Goal: Information Seeking & Learning: Learn about a topic

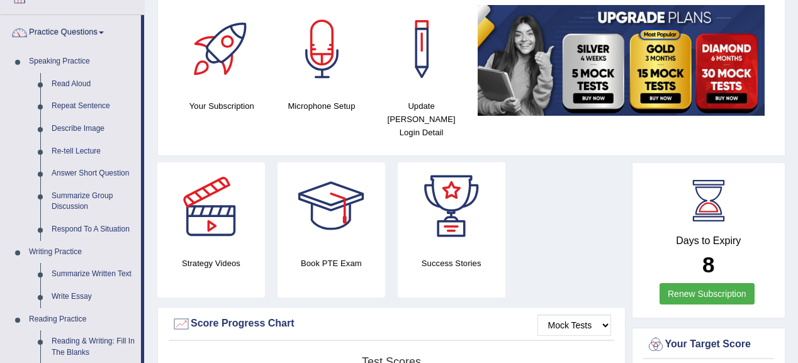
scroll to position [101, 0]
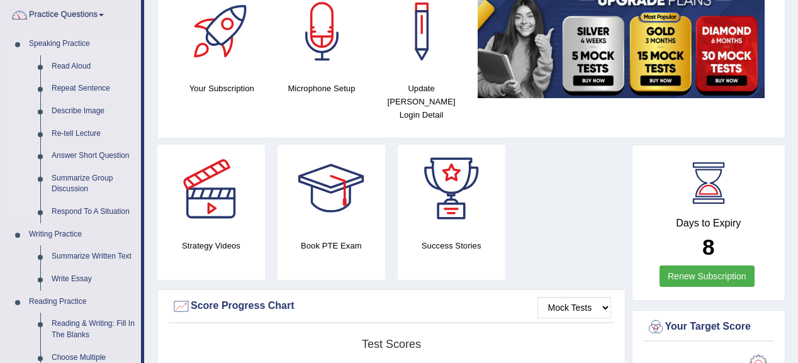
click at [74, 64] on link "Read Aloud" at bounding box center [93, 66] width 95 height 23
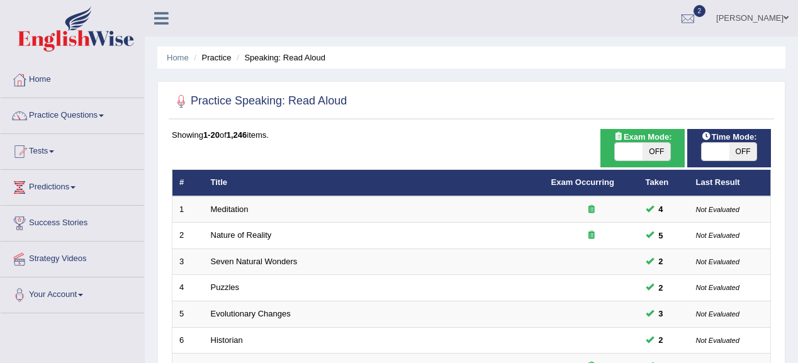
scroll to position [466, 0]
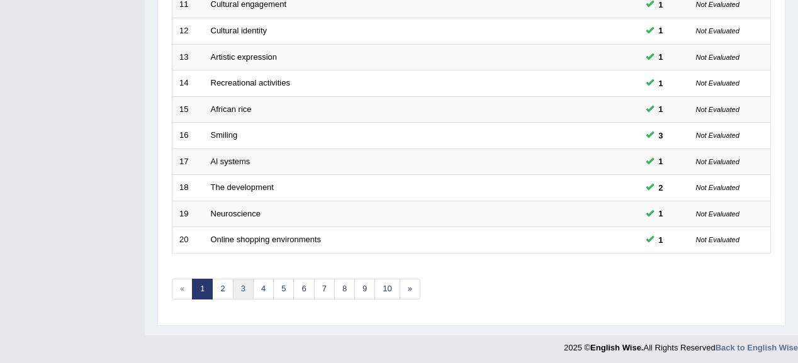
click at [247, 282] on link "3" at bounding box center [243, 289] width 21 height 21
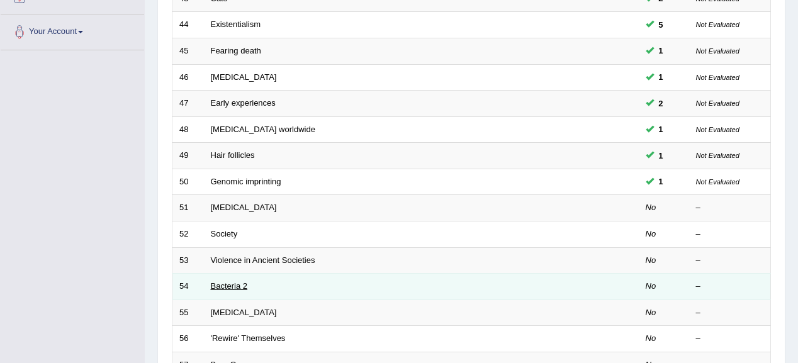
scroll to position [252, 0]
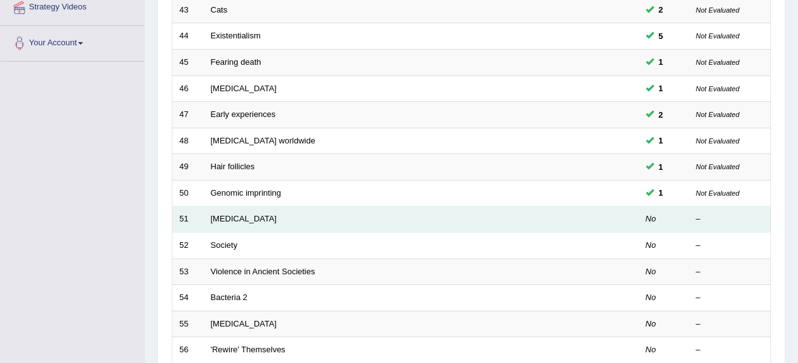
click at [264, 222] on td "Alzheimer's Disease" at bounding box center [374, 219] width 341 height 26
click at [252, 216] on link "Alzheimer's Disease" at bounding box center [244, 218] width 66 height 9
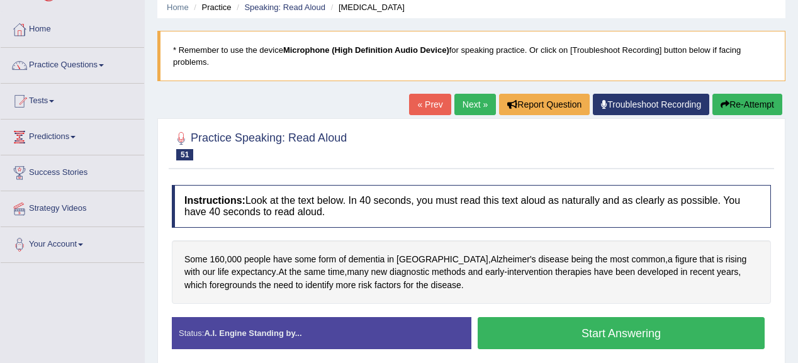
click at [136, 313] on div "Toggle navigation Home Practice Questions Speaking Practice Read Aloud Repeat S…" at bounding box center [399, 277] width 798 height 655
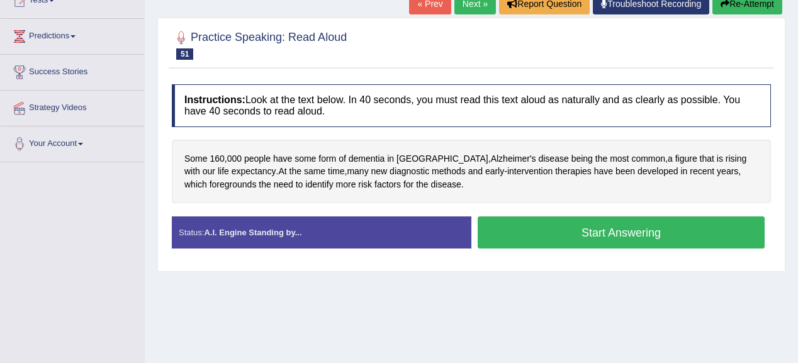
scroll to position [101, 0]
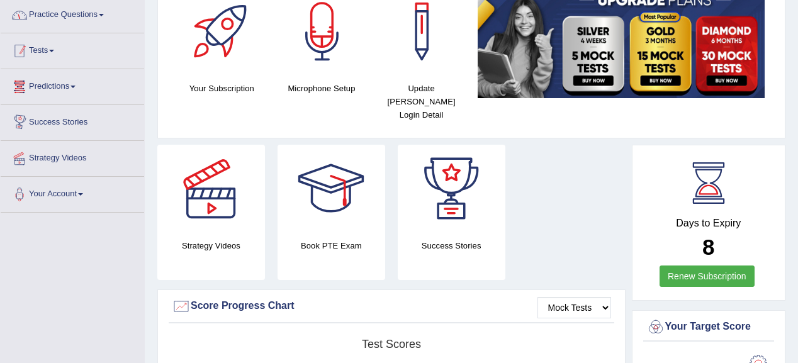
scroll to position [50, 0]
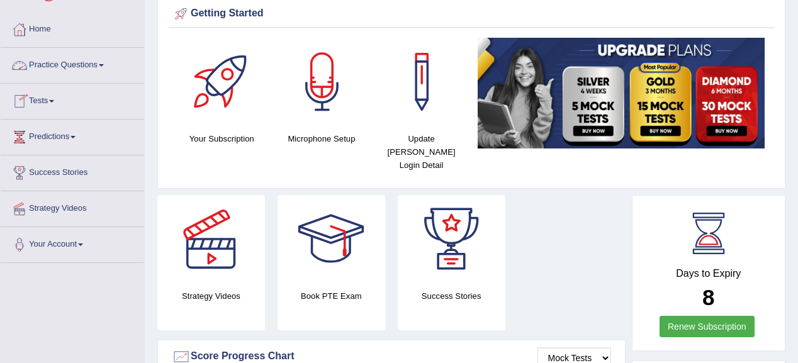
click at [81, 68] on link "Practice Questions" at bounding box center [73, 63] width 144 height 31
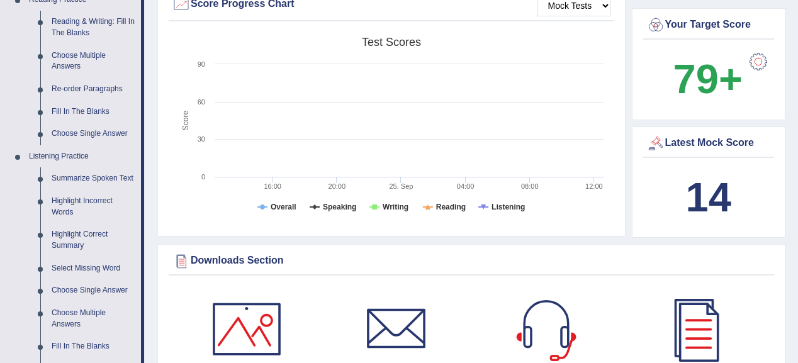
scroll to position [604, 0]
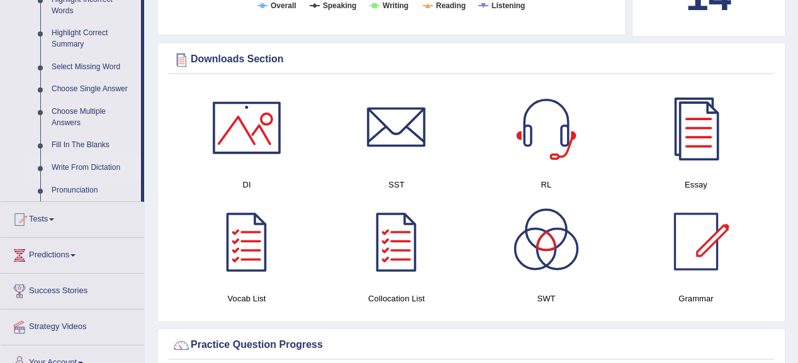
click at [75, 165] on link "Write From Dictation" at bounding box center [93, 168] width 95 height 23
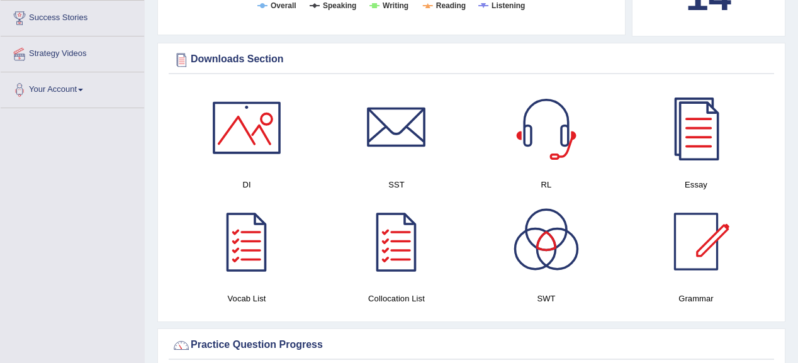
scroll to position [429, 0]
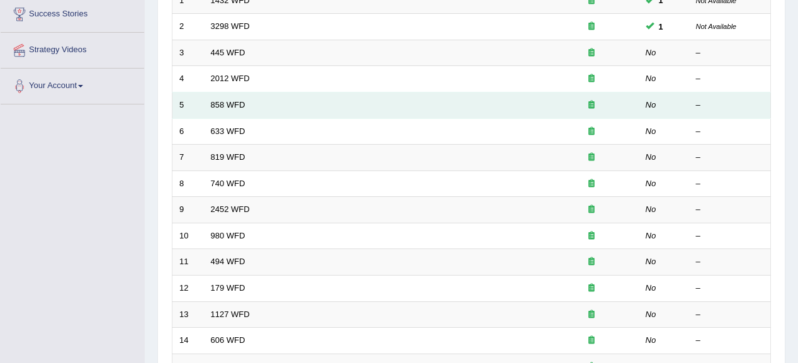
scroll to position [201, 0]
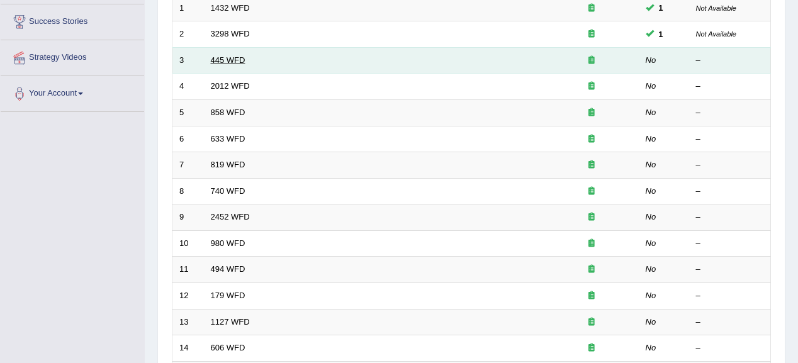
click at [217, 55] on link "445 WFD" at bounding box center [228, 59] width 35 height 9
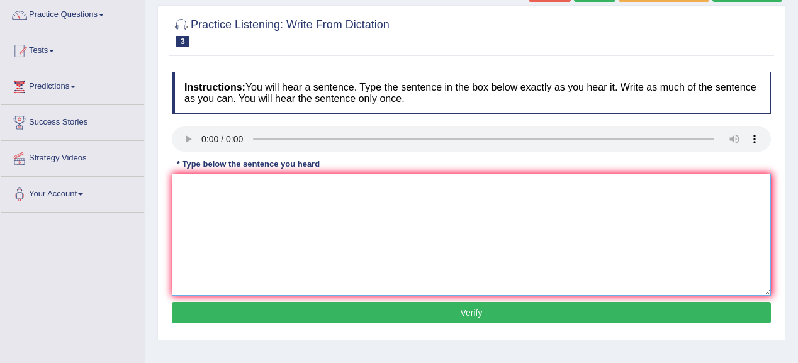
click at [201, 189] on textarea at bounding box center [471, 235] width 599 height 122
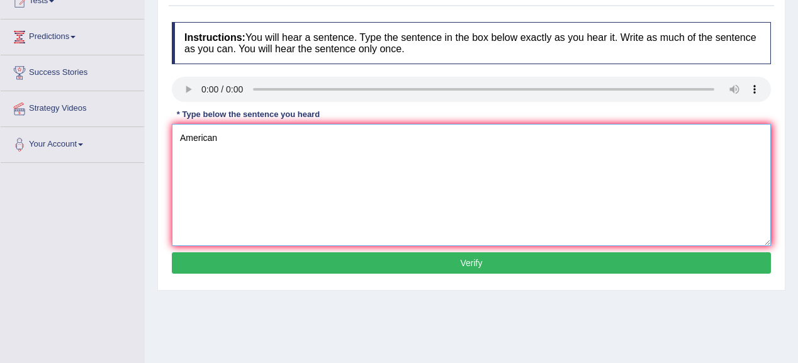
scroll to position [151, 0]
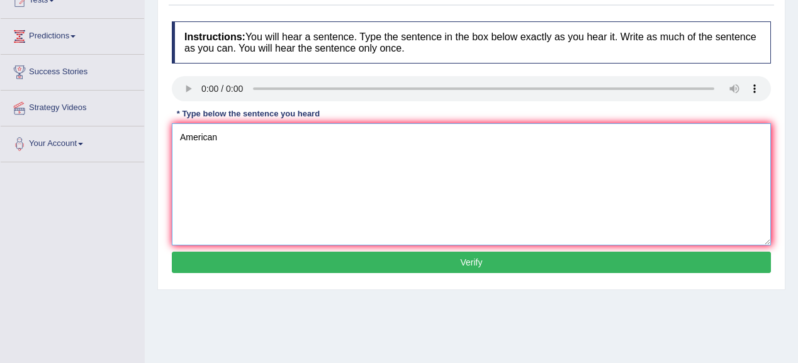
type textarea "American"
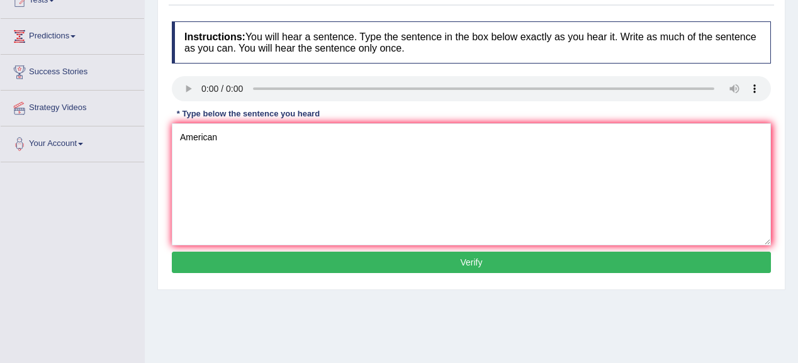
click at [333, 268] on button "Verify" at bounding box center [471, 262] width 599 height 21
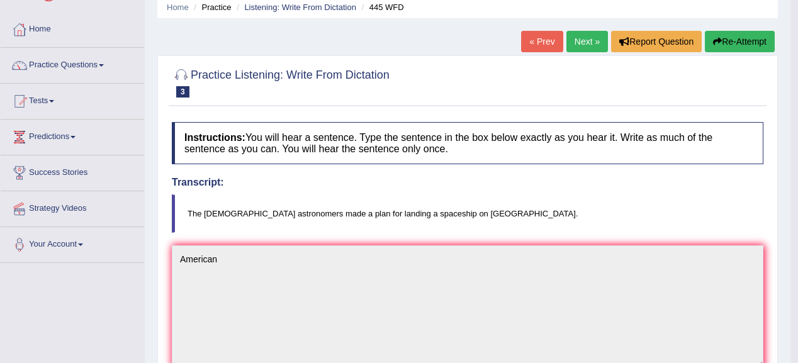
scroll to position [0, 0]
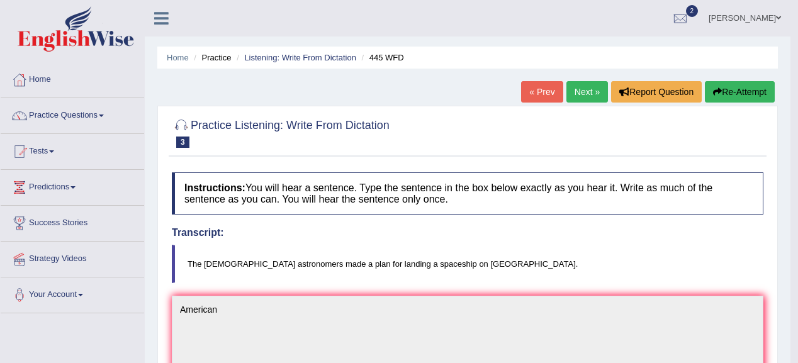
click at [580, 86] on link "Next »" at bounding box center [587, 91] width 42 height 21
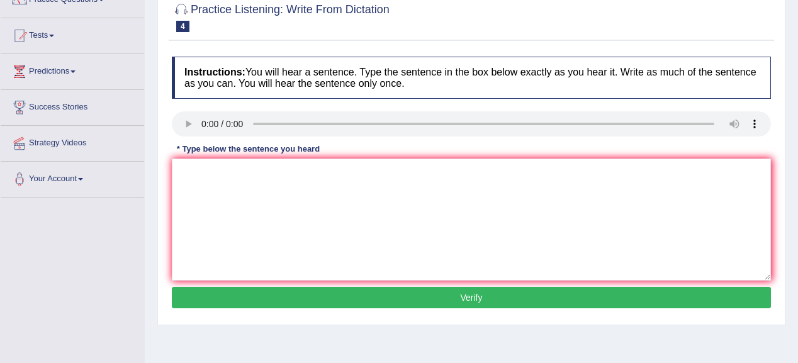
scroll to position [101, 0]
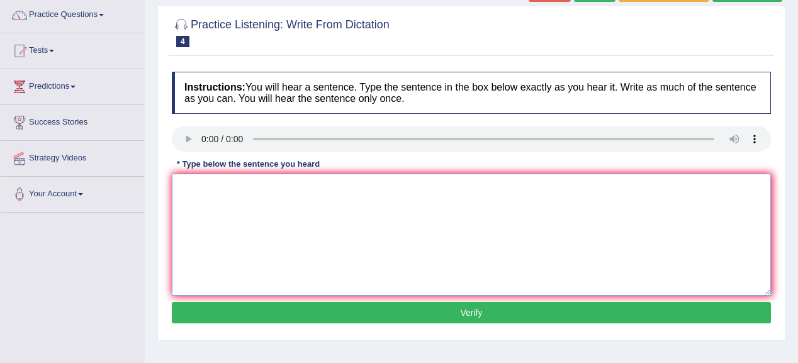
click at [196, 186] on textarea at bounding box center [471, 235] width 599 height 122
type textarea "There is a great deal on this topic."
click at [411, 310] on button "Verify" at bounding box center [471, 312] width 599 height 21
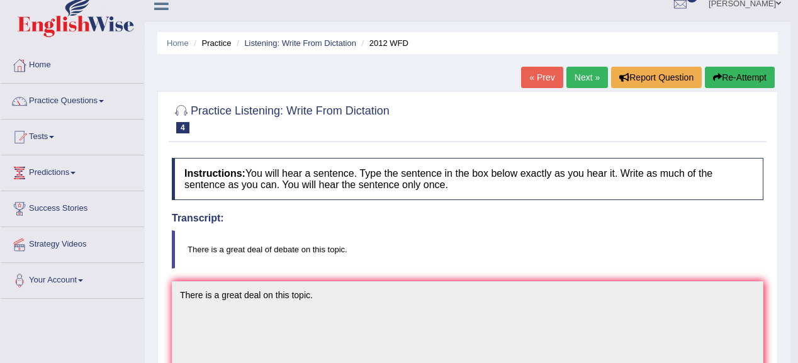
scroll to position [0, 0]
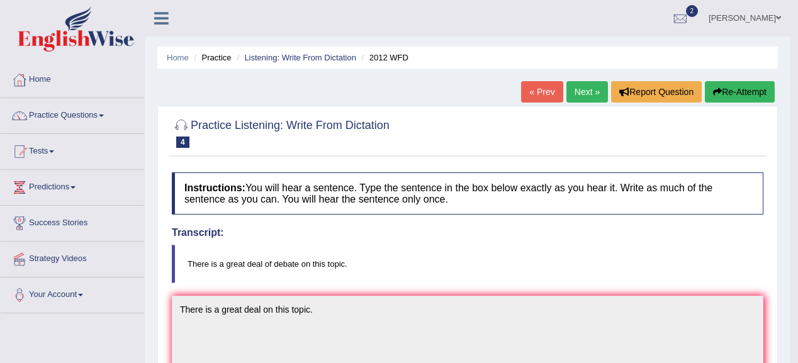
click at [587, 94] on link "Next »" at bounding box center [587, 91] width 42 height 21
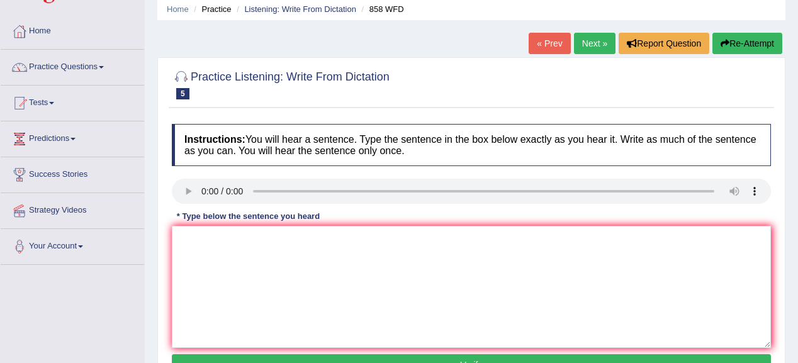
scroll to position [101, 0]
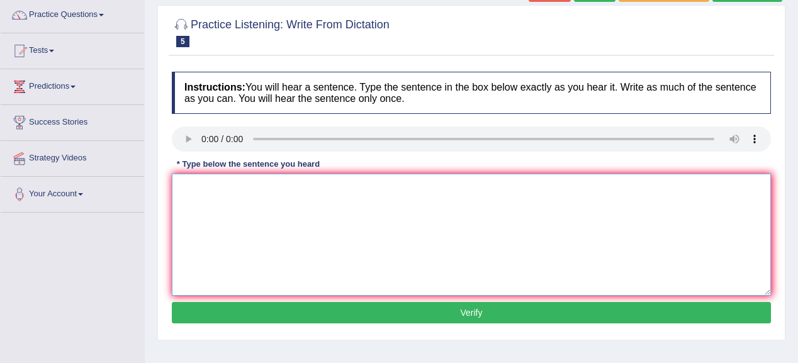
click at [210, 194] on textarea at bounding box center [471, 235] width 599 height 122
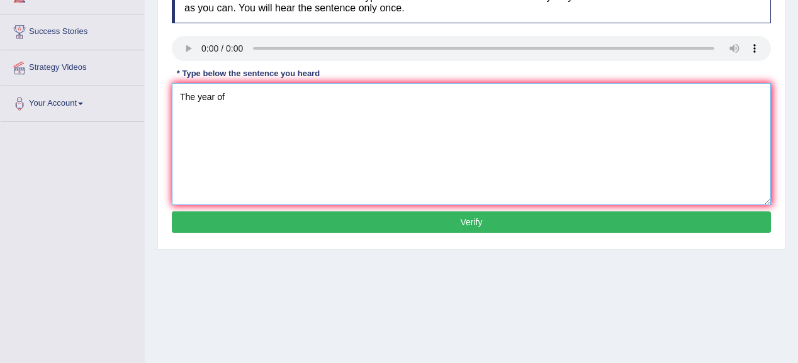
scroll to position [201, 0]
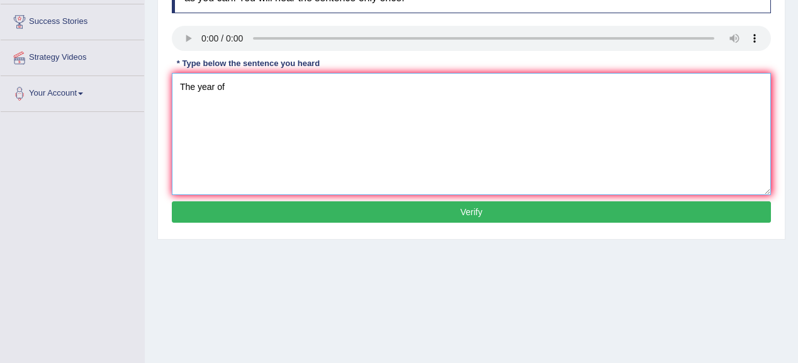
type textarea "The year of"
click at [347, 214] on button "Verify" at bounding box center [471, 211] width 599 height 21
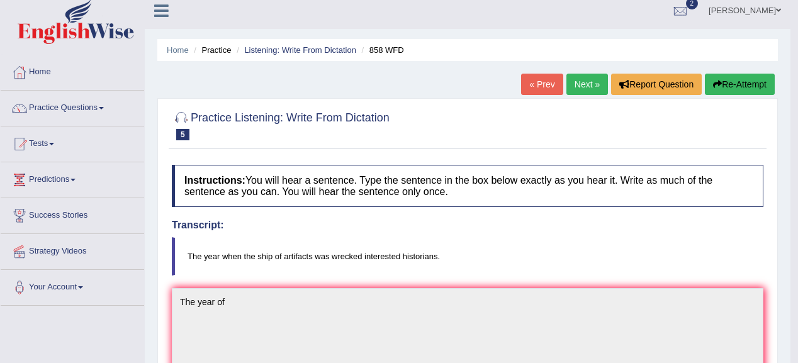
scroll to position [0, 0]
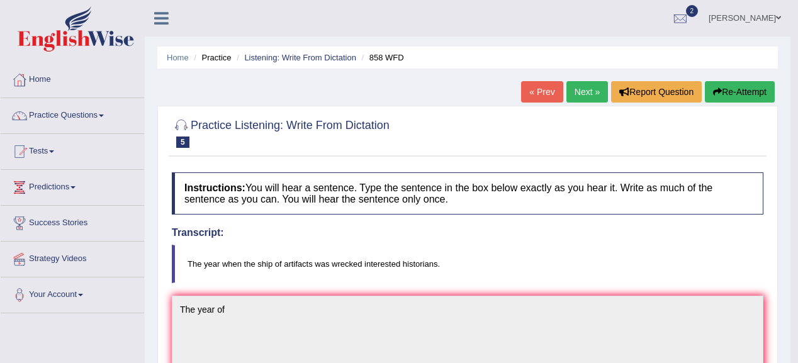
click at [592, 87] on link "Next »" at bounding box center [587, 91] width 42 height 21
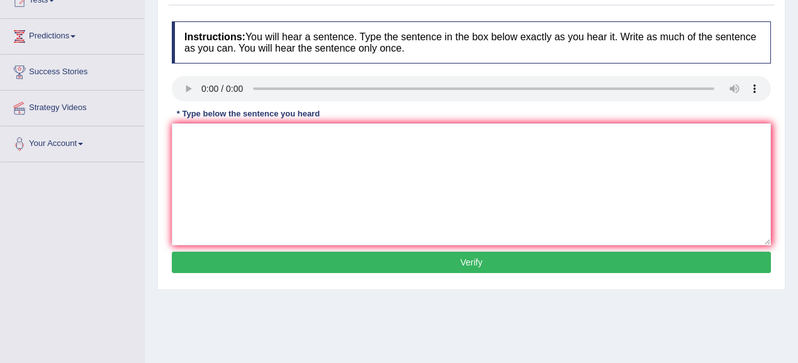
scroll to position [151, 0]
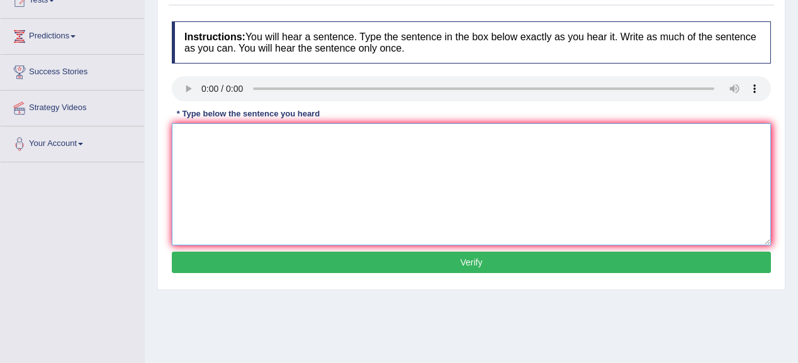
click at [234, 163] on textarea at bounding box center [471, 184] width 599 height 122
type textarea "Research shows that exersice makes our health better."
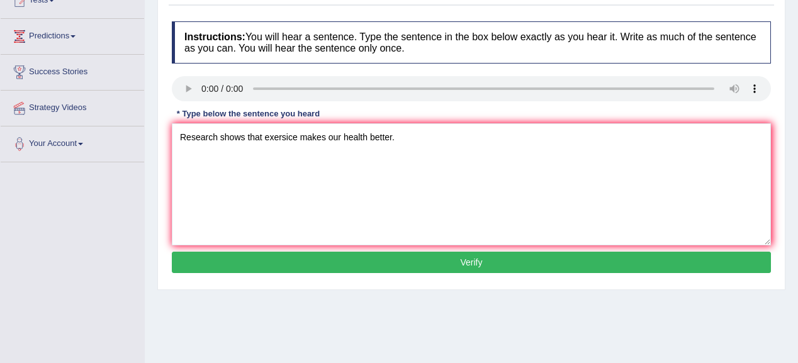
click at [276, 263] on button "Verify" at bounding box center [471, 262] width 599 height 21
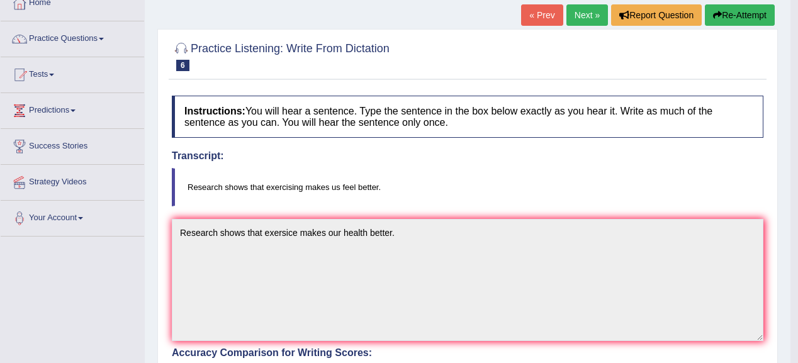
scroll to position [46, 0]
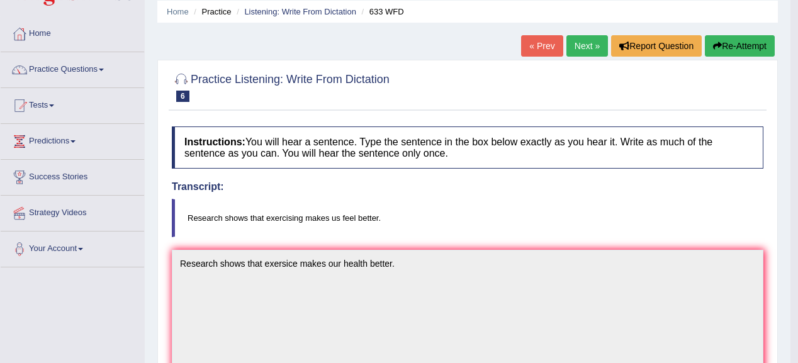
click at [583, 45] on link "Next »" at bounding box center [587, 45] width 42 height 21
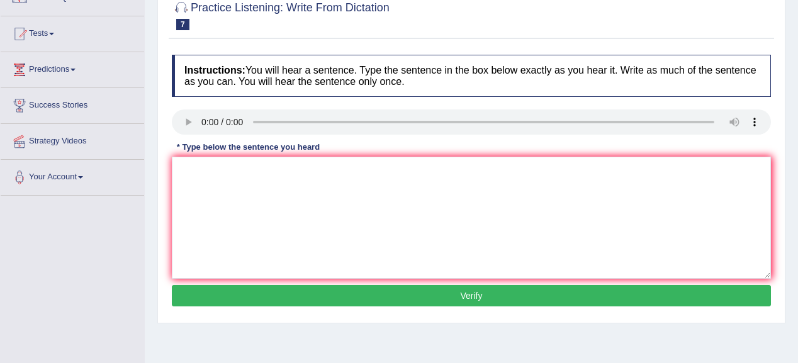
scroll to position [101, 0]
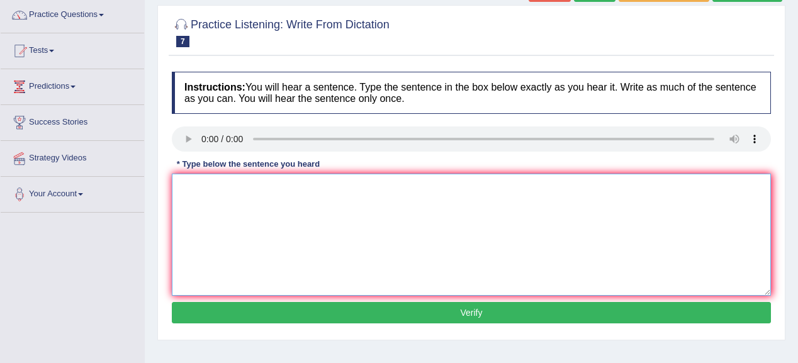
click at [193, 192] on textarea at bounding box center [471, 235] width 599 height 122
type textarea "P"
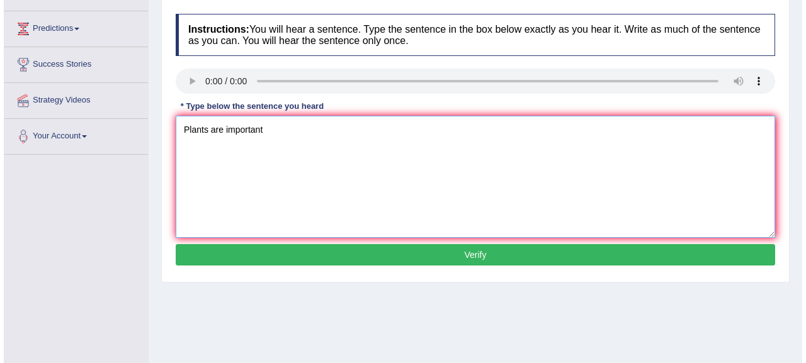
scroll to position [201, 0]
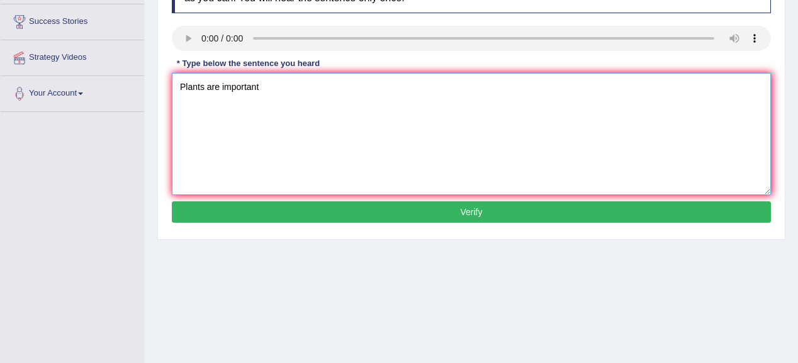
type textarea "Plants are important"
click at [301, 208] on button "Verify" at bounding box center [471, 211] width 599 height 21
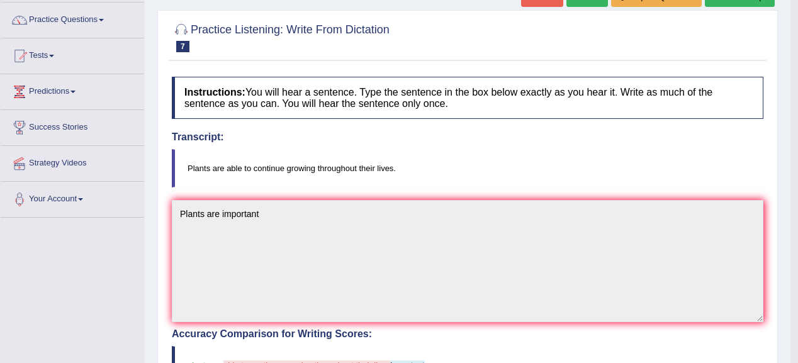
scroll to position [0, 0]
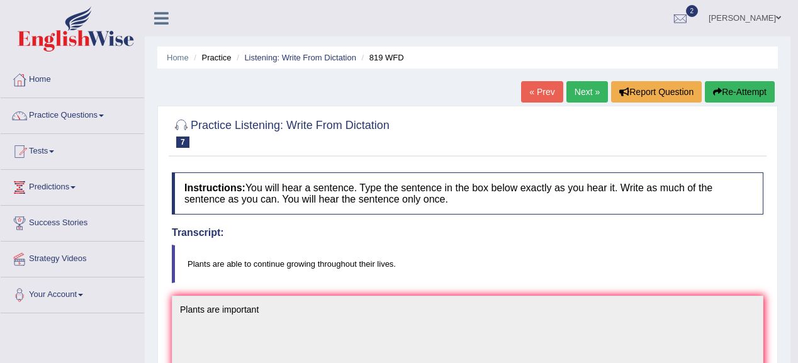
click at [583, 99] on link "Next »" at bounding box center [587, 91] width 42 height 21
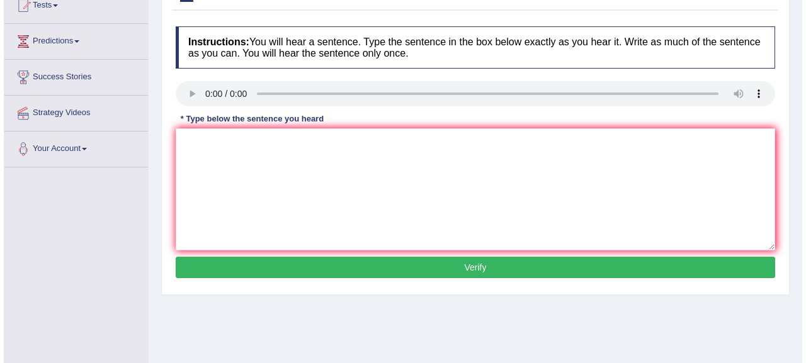
scroll to position [151, 0]
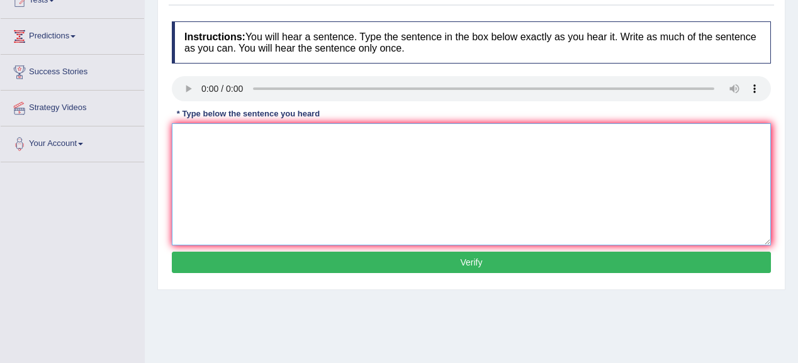
click at [215, 149] on textarea at bounding box center [471, 184] width 599 height 122
type textarea "A series of observation is"
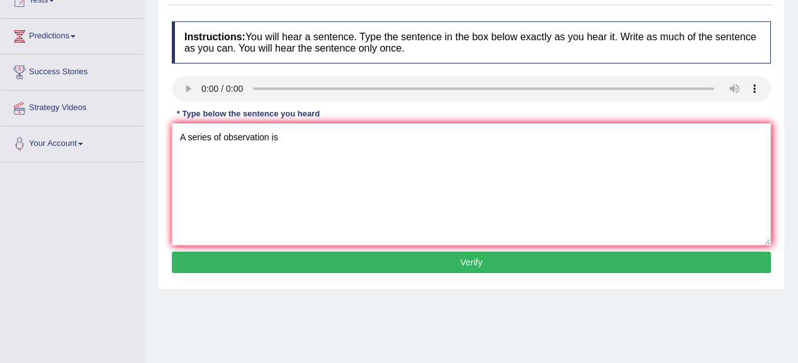
click at [296, 268] on button "Verify" at bounding box center [471, 262] width 599 height 21
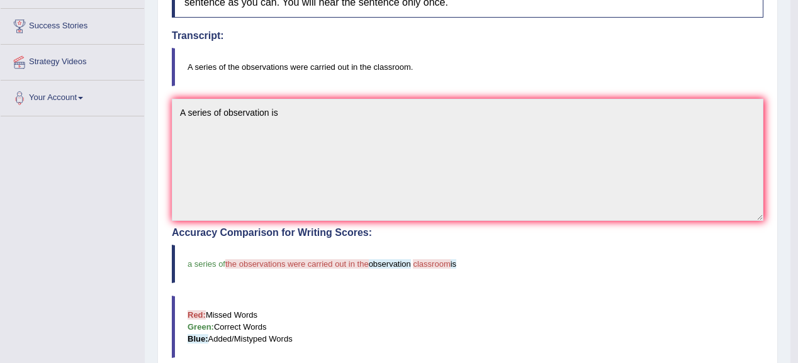
scroll to position [46, 0]
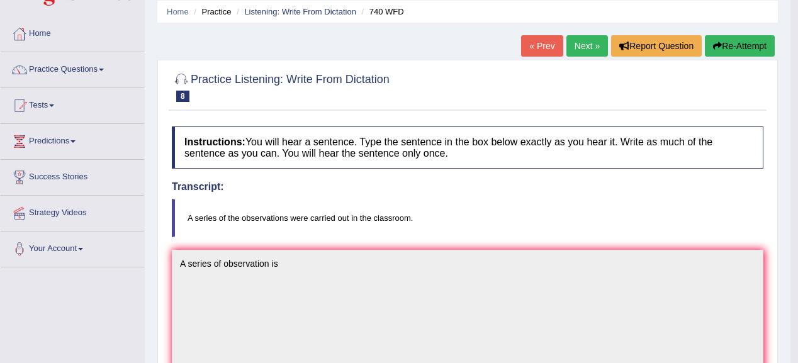
click at [572, 45] on link "Next »" at bounding box center [587, 45] width 42 height 21
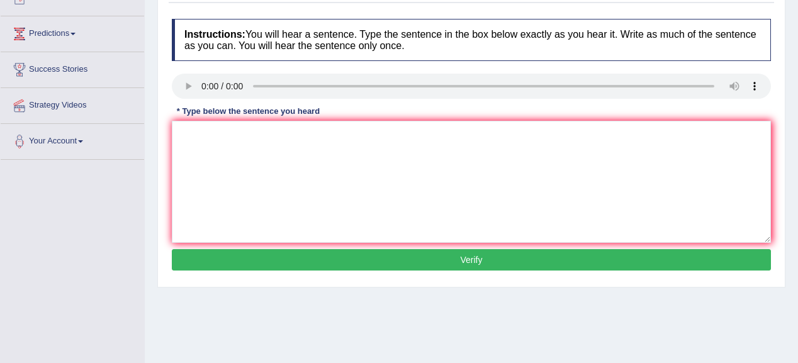
scroll to position [101, 0]
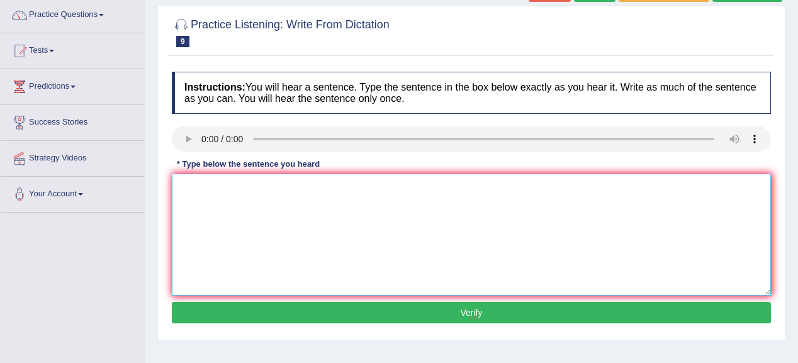
click at [192, 190] on textarea at bounding box center [471, 235] width 599 height 122
click at [196, 188] on textarea "It is debate" at bounding box center [471, 235] width 599 height 122
type textarea "It is a debate"
click at [358, 318] on button "Verify" at bounding box center [471, 312] width 599 height 21
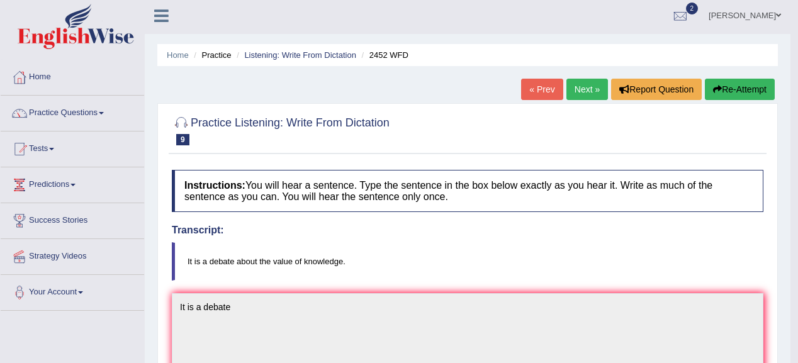
scroll to position [0, 0]
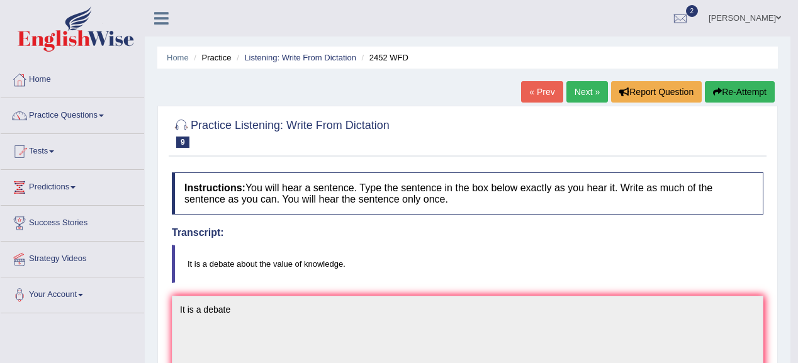
click at [594, 93] on link "Next »" at bounding box center [587, 91] width 42 height 21
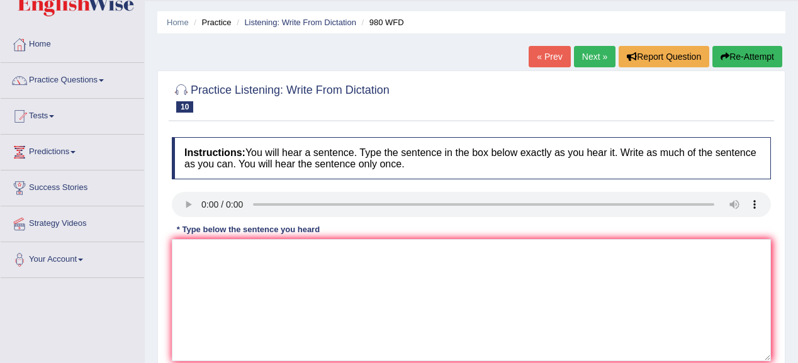
scroll to position [50, 0]
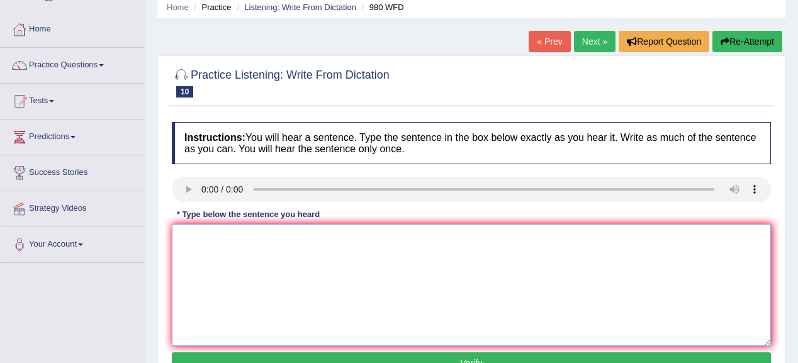
click at [227, 238] on textarea at bounding box center [471, 285] width 599 height 122
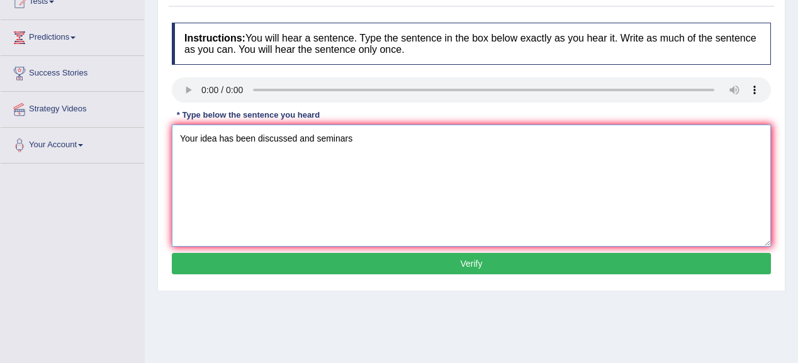
scroll to position [151, 0]
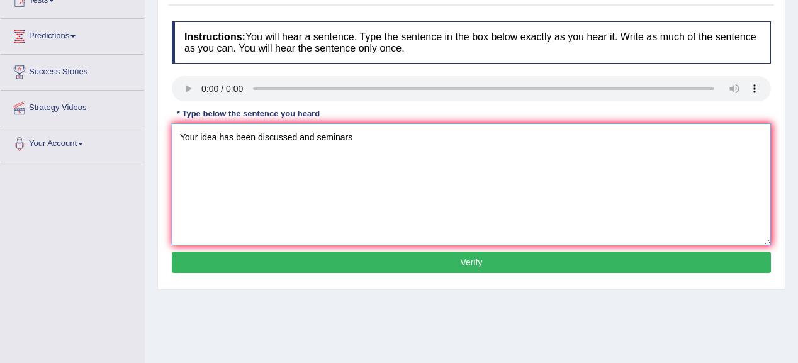
type textarea "Your idea has been discussed and seminars"
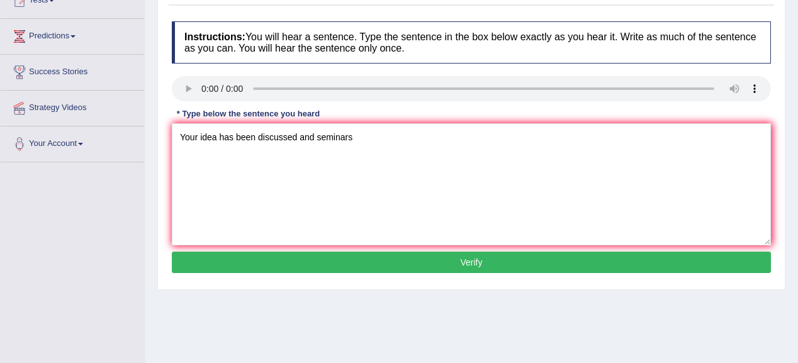
click at [334, 262] on button "Verify" at bounding box center [471, 262] width 599 height 21
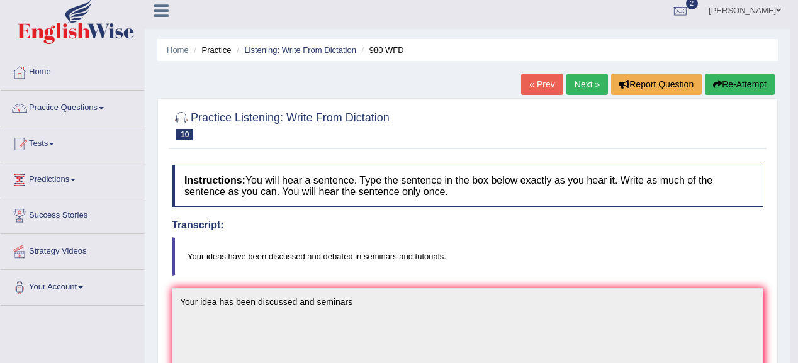
scroll to position [0, 0]
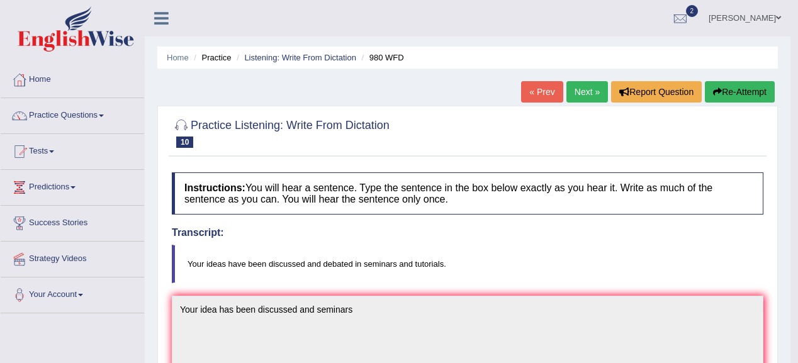
click at [592, 90] on link "Next »" at bounding box center [587, 91] width 42 height 21
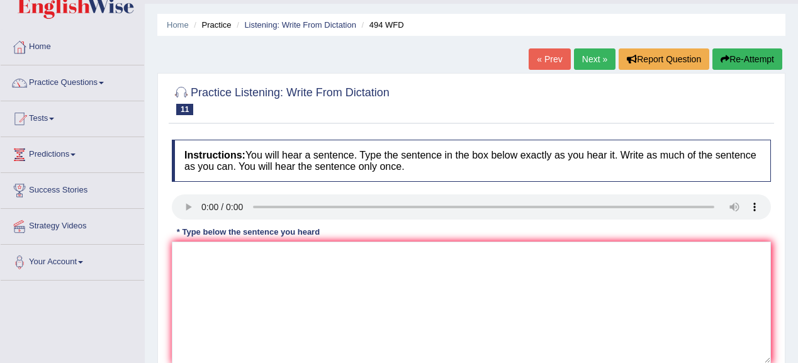
scroll to position [50, 0]
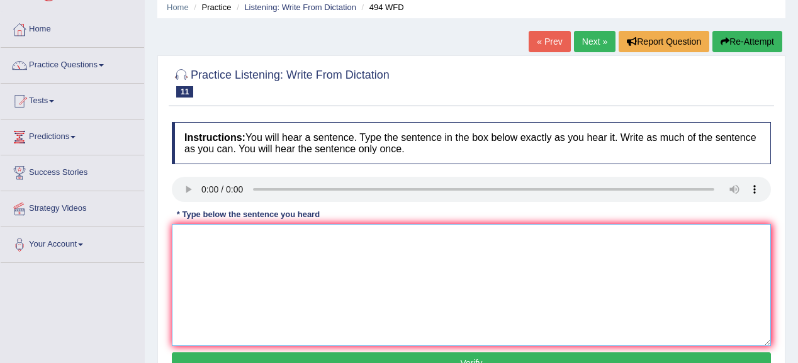
click at [215, 244] on textarea at bounding box center [471, 285] width 599 height 122
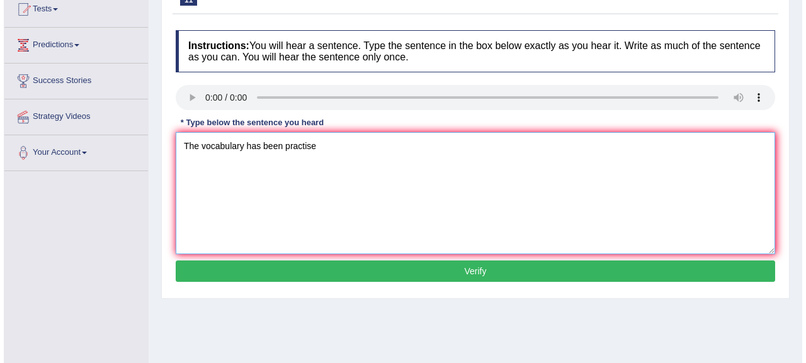
scroll to position [151, 0]
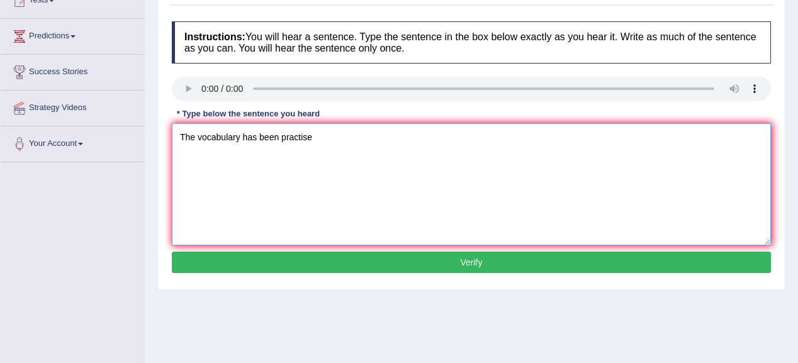
type textarea "The vocabulary has been practise"
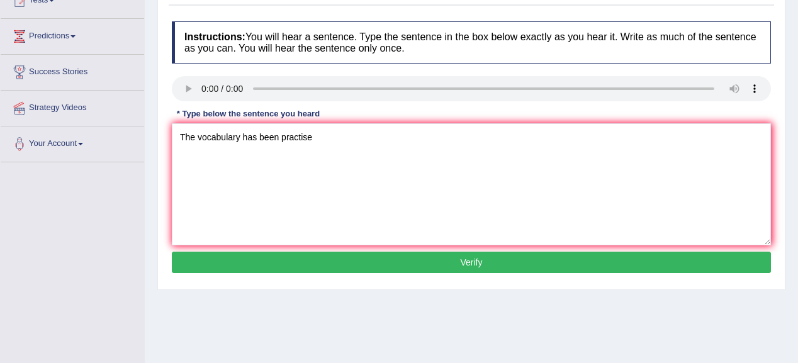
click at [240, 262] on button "Verify" at bounding box center [471, 262] width 599 height 21
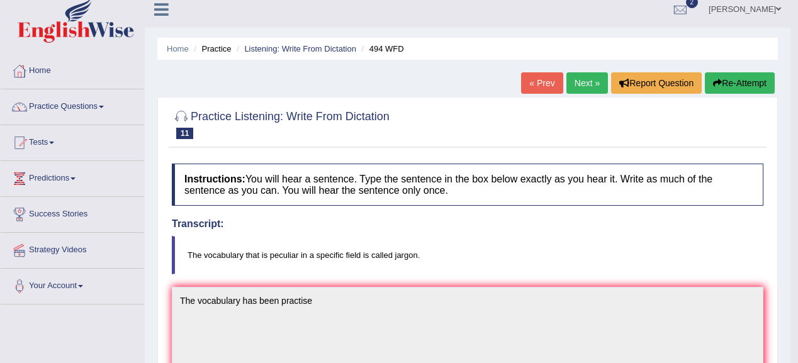
scroll to position [0, 0]
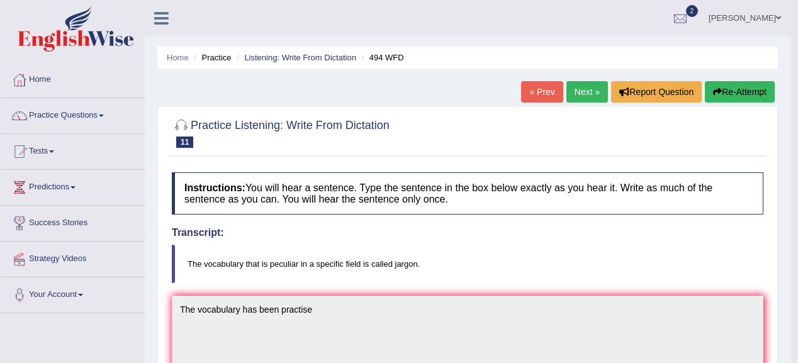
click at [574, 91] on link "Next »" at bounding box center [587, 91] width 42 height 21
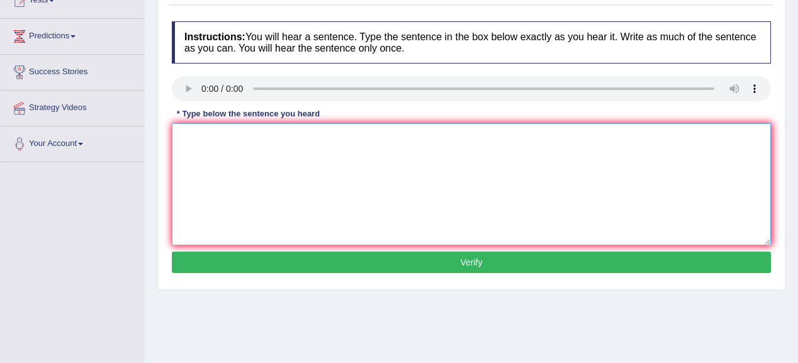
click at [189, 143] on textarea at bounding box center [471, 184] width 599 height 122
type textarea "L"
type textarea "Lecture are the oldest and form of artist"
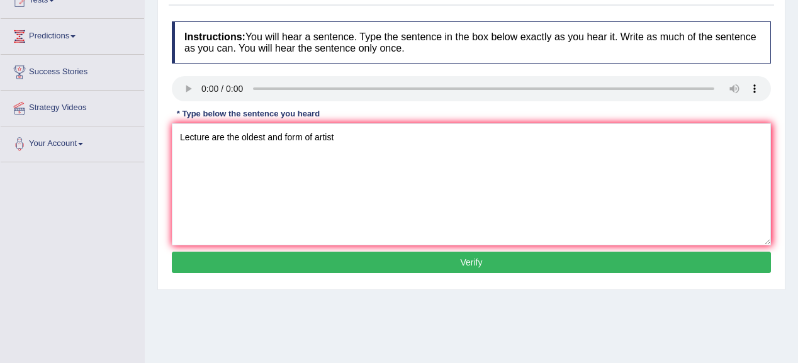
click at [259, 262] on button "Verify" at bounding box center [471, 262] width 599 height 21
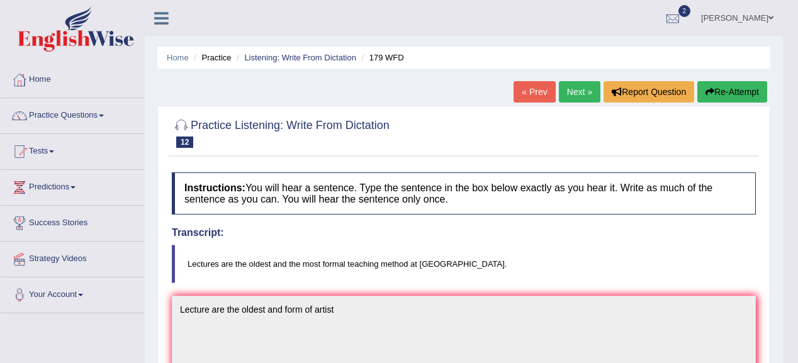
click at [564, 94] on link "Next »" at bounding box center [580, 91] width 42 height 21
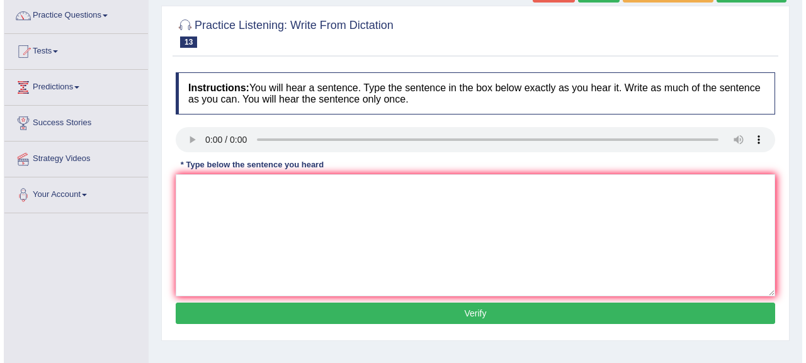
scroll to position [151, 0]
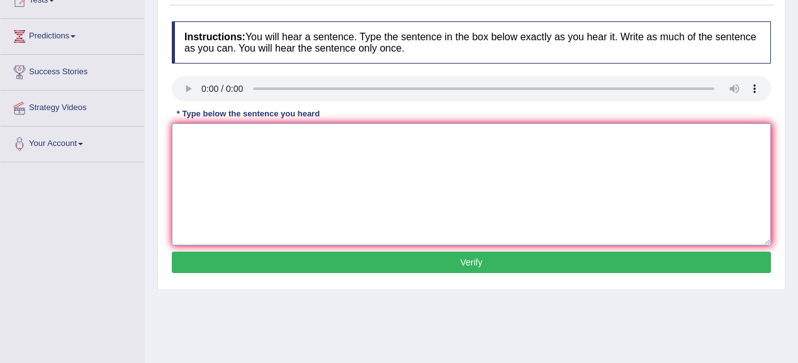
click at [200, 142] on textarea at bounding box center [471, 184] width 599 height 122
click at [183, 128] on textarea at bounding box center [471, 184] width 599 height 122
type textarea "University are the"
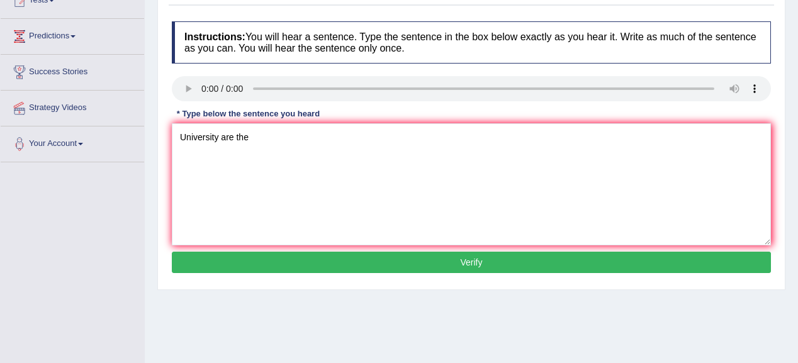
click at [291, 266] on button "Verify" at bounding box center [471, 262] width 599 height 21
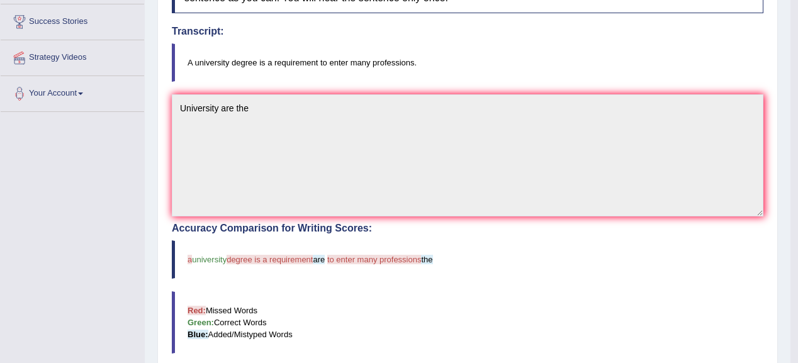
scroll to position [0, 0]
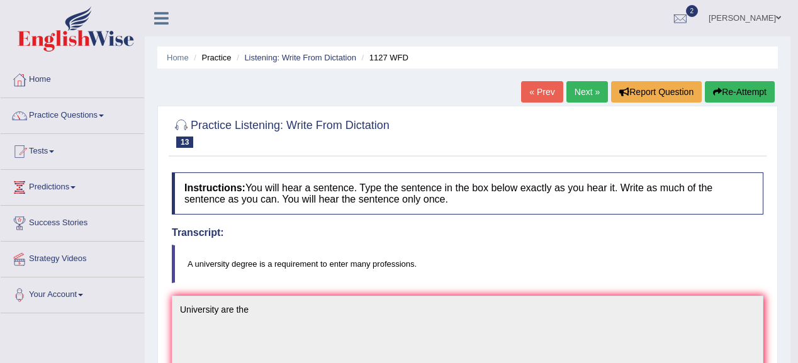
click at [579, 91] on link "Next »" at bounding box center [587, 91] width 42 height 21
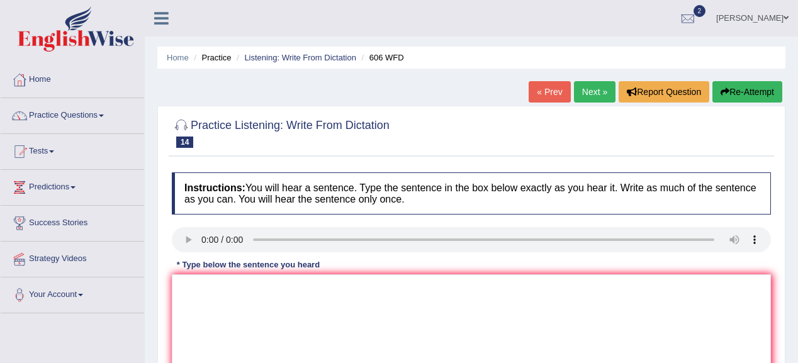
click at [580, 96] on link "Next »" at bounding box center [595, 91] width 42 height 21
